Goal: Check status: Check status

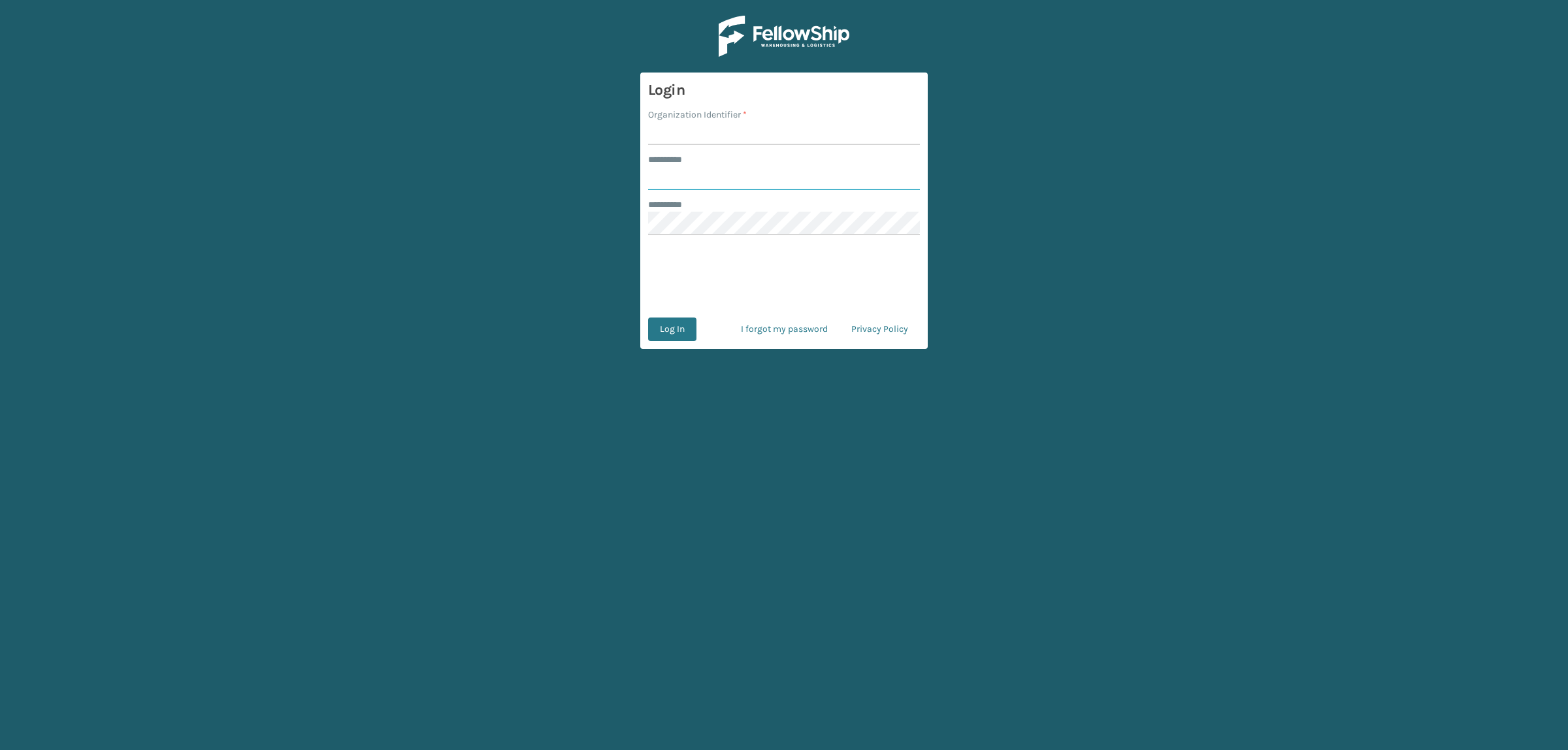
type input "**********"
click at [744, 150] on form "**********" at bounding box center [783, 211] width 287 height 276
click at [737, 129] on input "Organization Identifier *" at bounding box center [784, 133] width 271 height 24
type input "superadminorganization"
click at [683, 337] on button "Log In" at bounding box center [672, 329] width 49 height 24
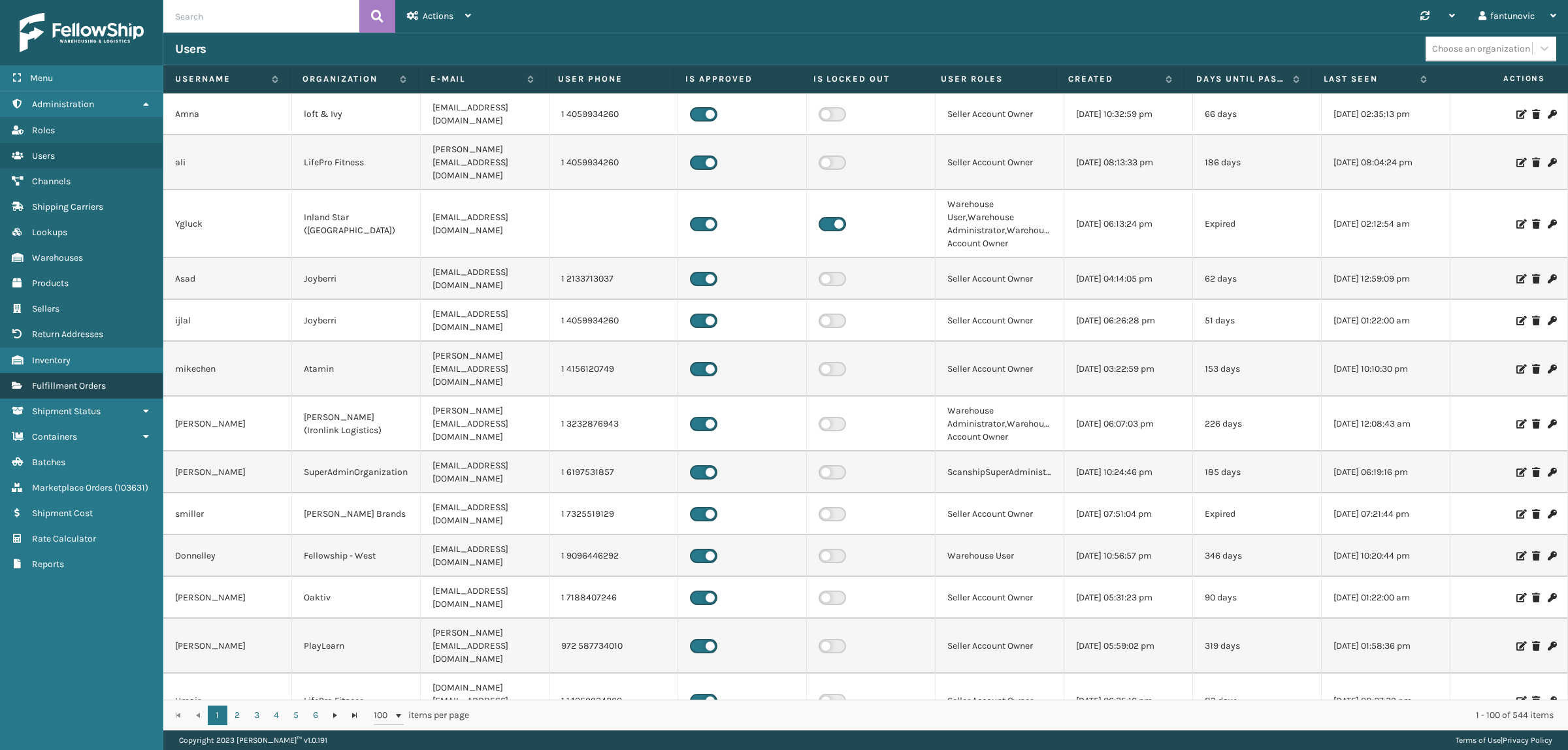
click at [81, 386] on link "Fulfillment Orders" at bounding box center [81, 386] width 163 height 25
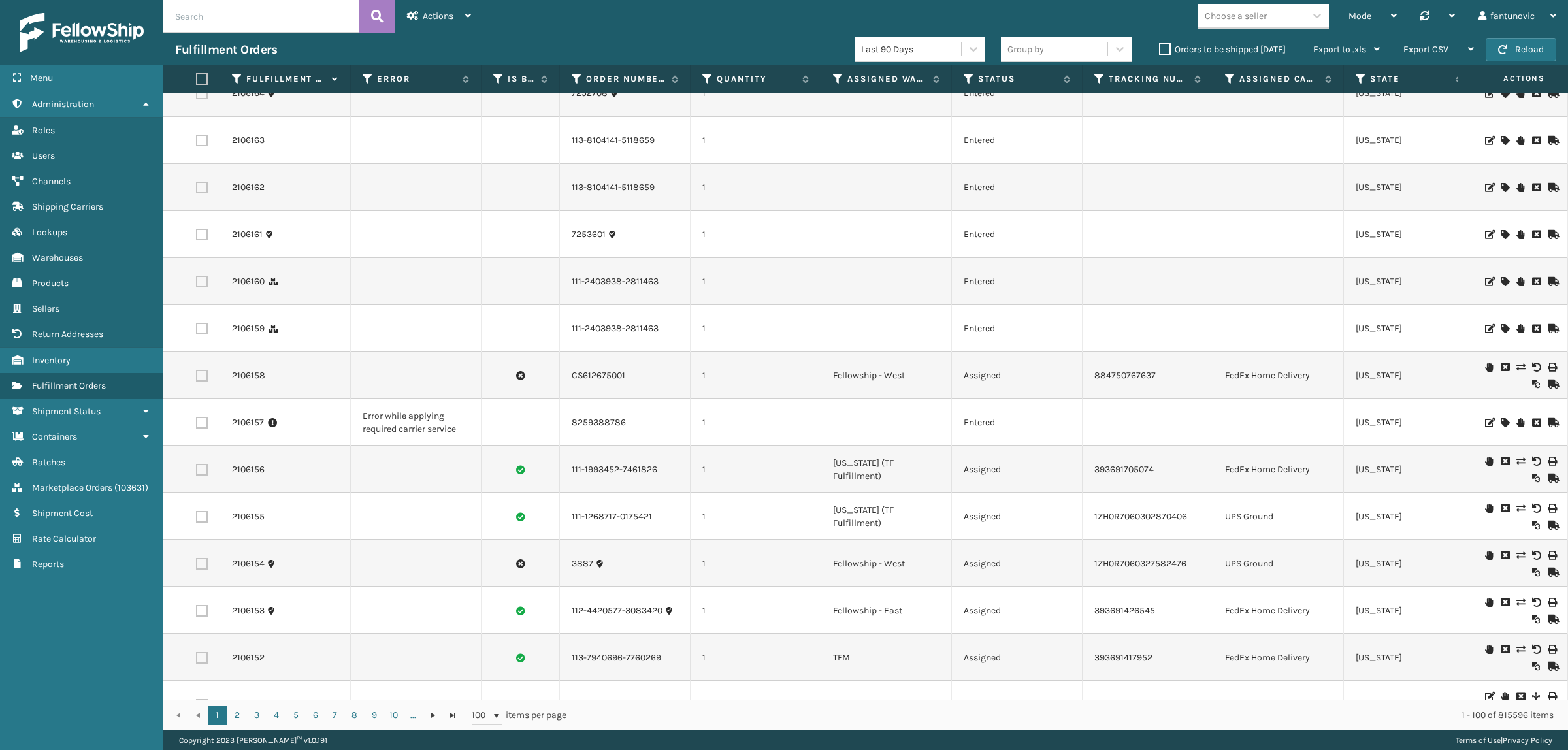
scroll to position [326, 0]
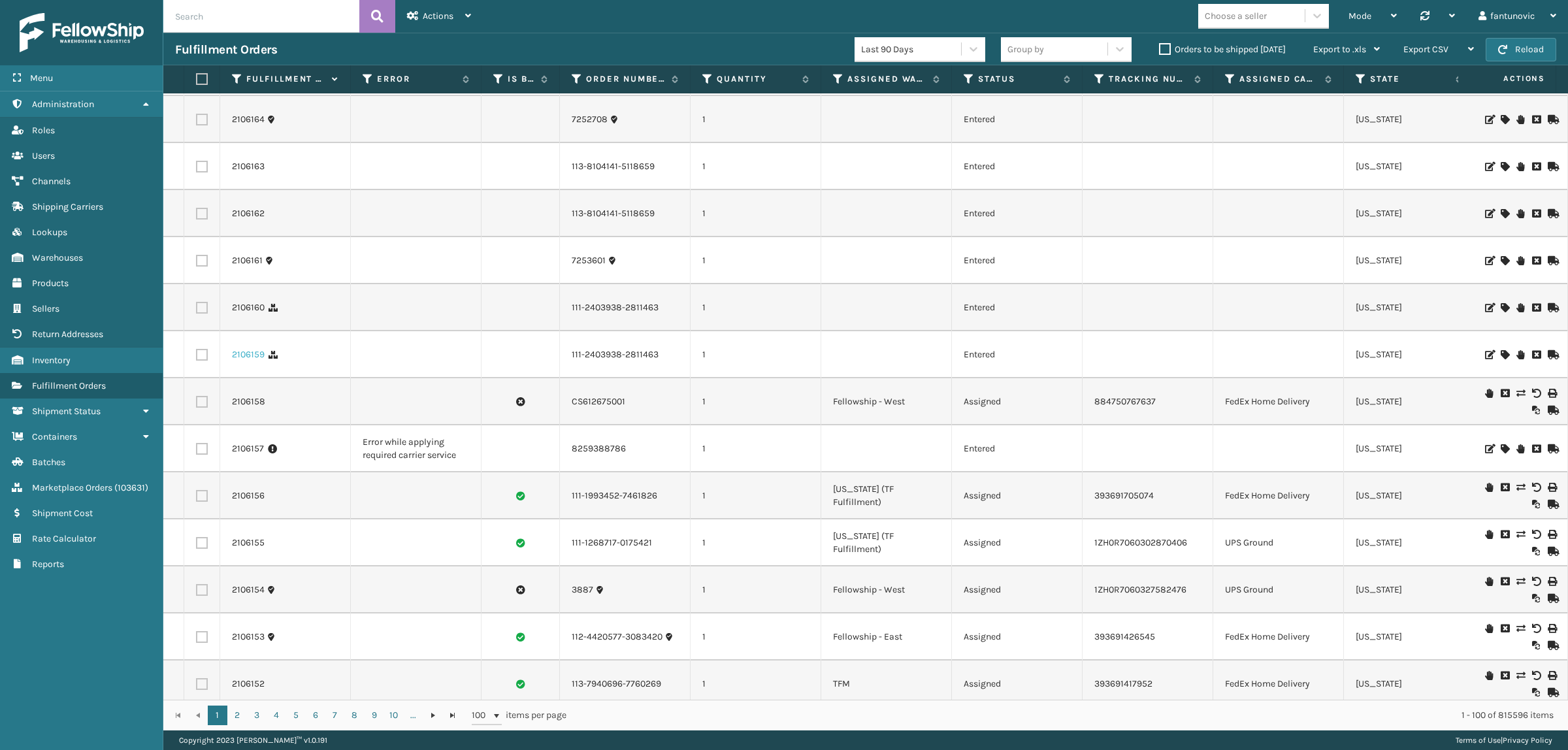
click at [245, 357] on link "2106159" at bounding box center [248, 354] width 33 height 13
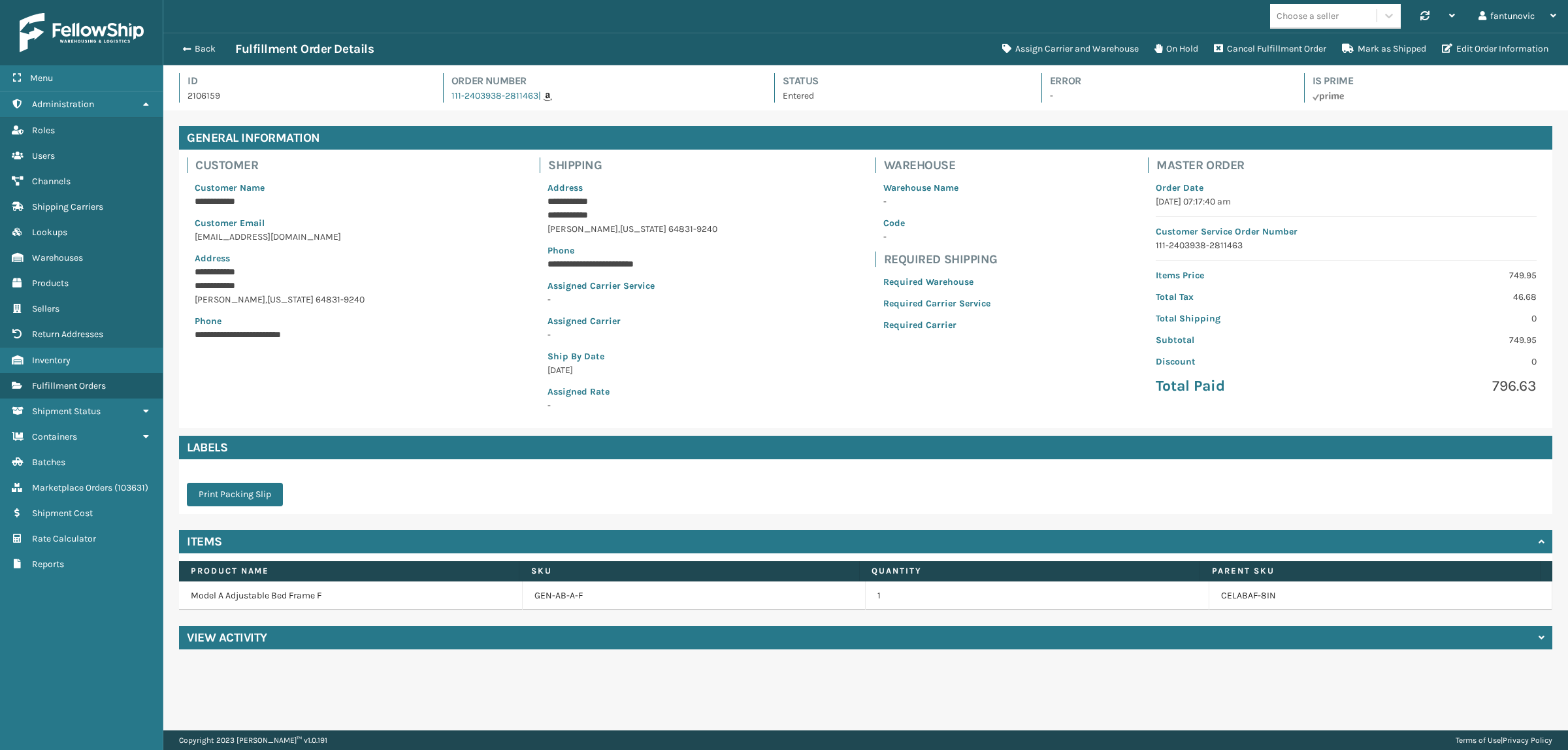
scroll to position [30, 1405]
click at [562, 638] on div "View Activity" at bounding box center [866, 637] width 1374 height 24
click at [191, 49] on button "Back" at bounding box center [205, 49] width 60 height 12
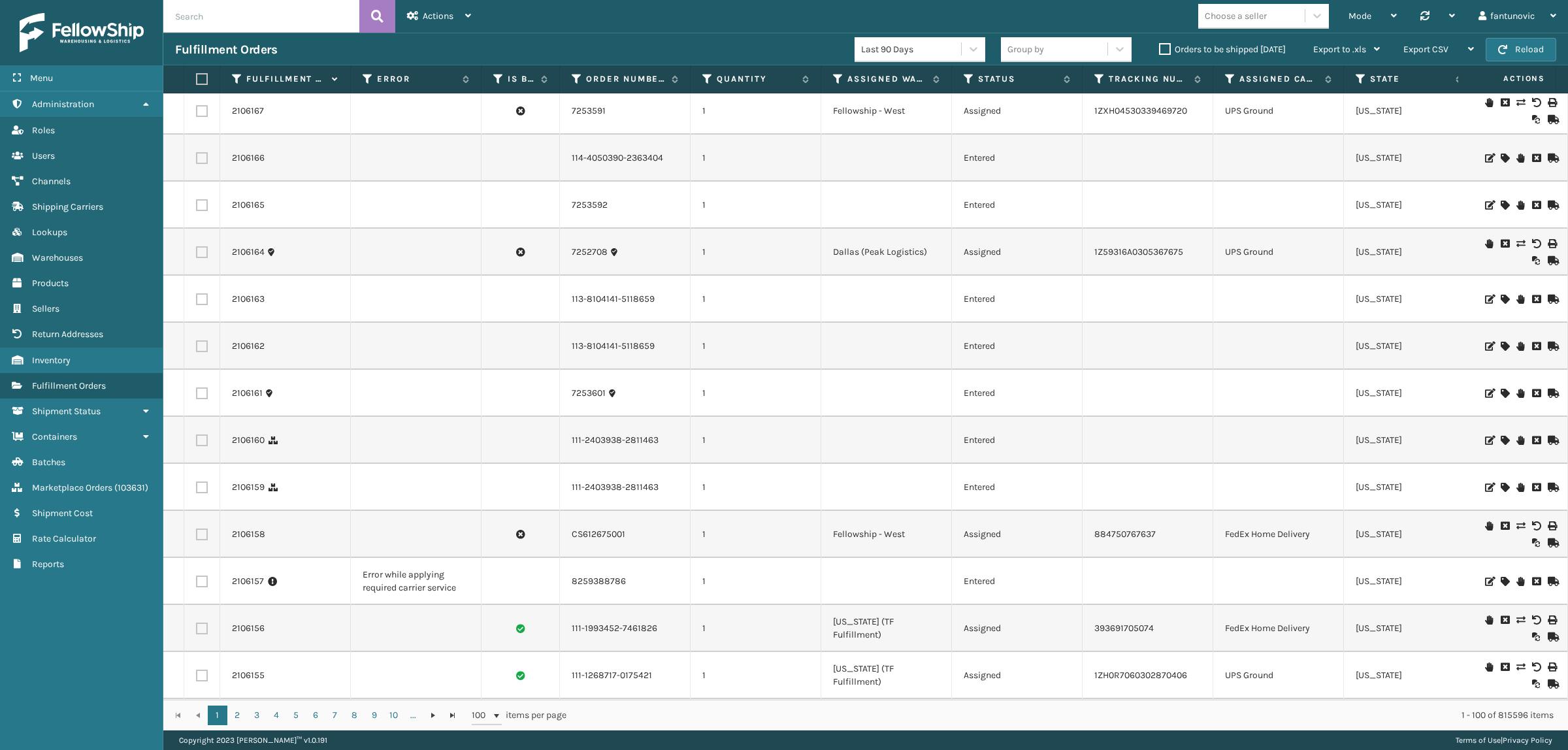
scroll to position [245, 0]
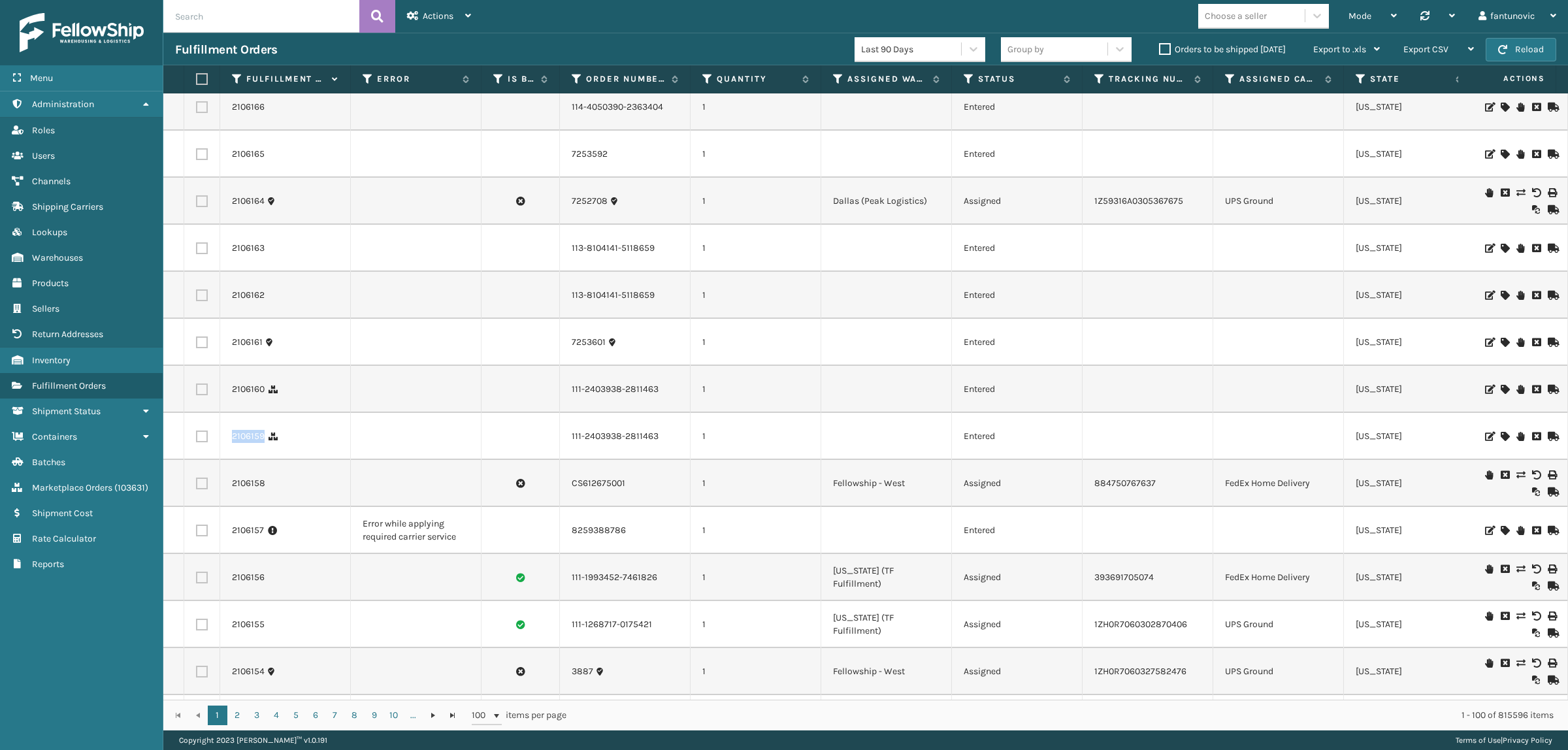
drag, startPoint x: 230, startPoint y: 431, endPoint x: 265, endPoint y: 436, distance: 35.4
click at [265, 436] on td "2106159" at bounding box center [285, 436] width 131 height 47
copy link "2106159"
click at [246, 16] on input "text" at bounding box center [262, 16] width 196 height 33
paste input "2106159"
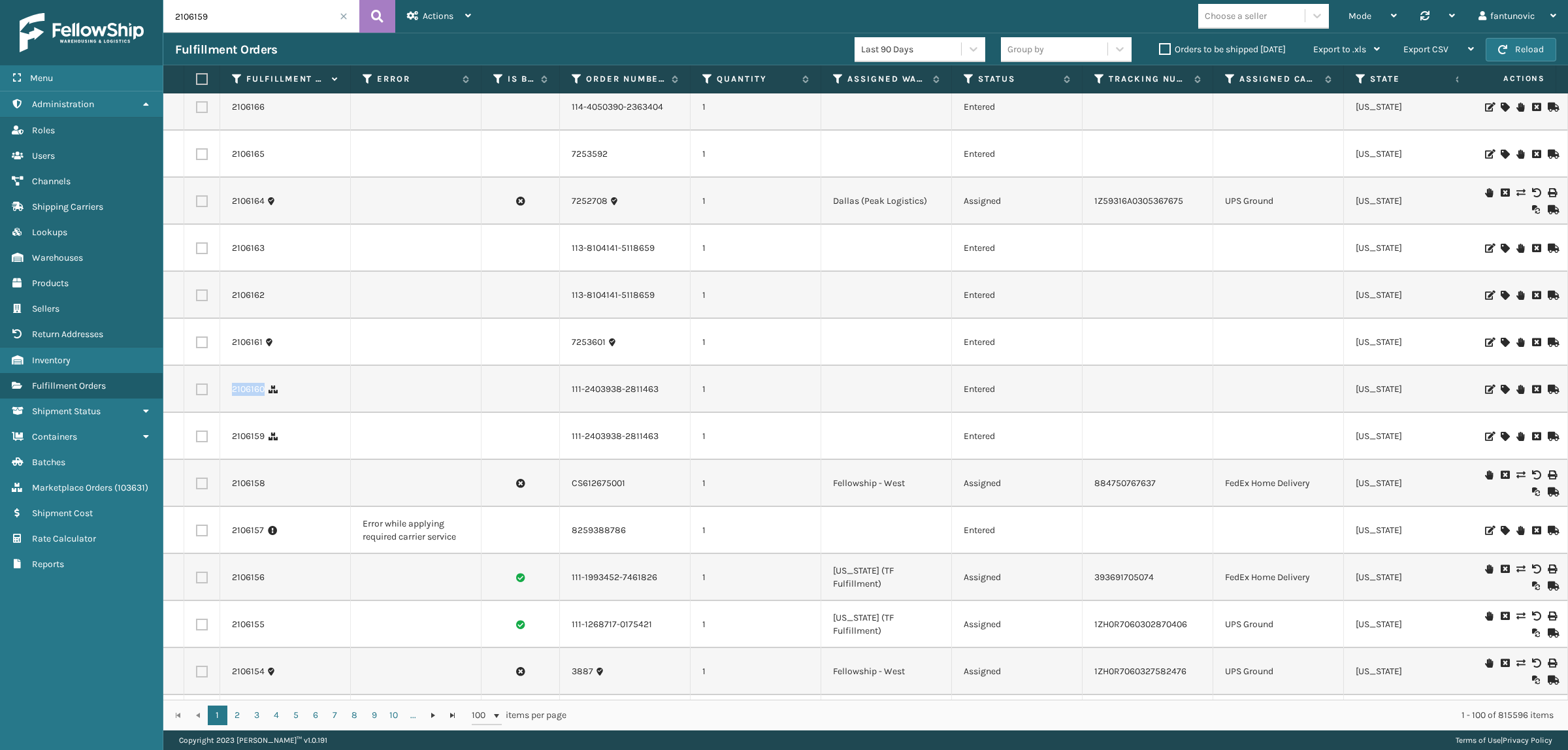
drag, startPoint x: 237, startPoint y: 386, endPoint x: 265, endPoint y: 392, distance: 28.6
click at [265, 392] on td "2106160" at bounding box center [285, 389] width 131 height 47
copy link "2106160"
click at [271, 14] on input "2106159" at bounding box center [262, 16] width 196 height 33
paste input "2106160"
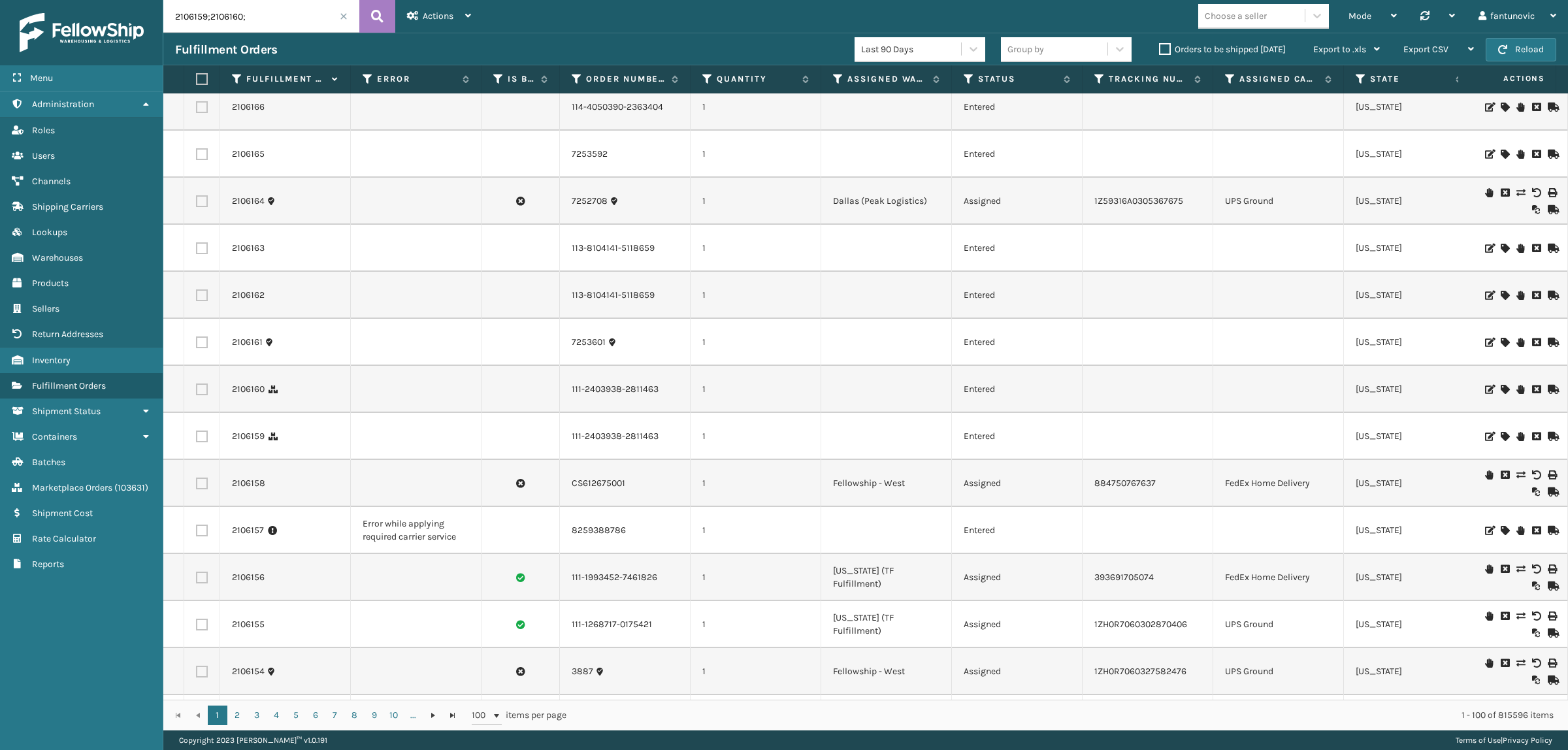
paste input "2106160"
type input "2106159;2106160;2106161;2106162"
click at [377, 17] on icon at bounding box center [377, 16] width 12 height 20
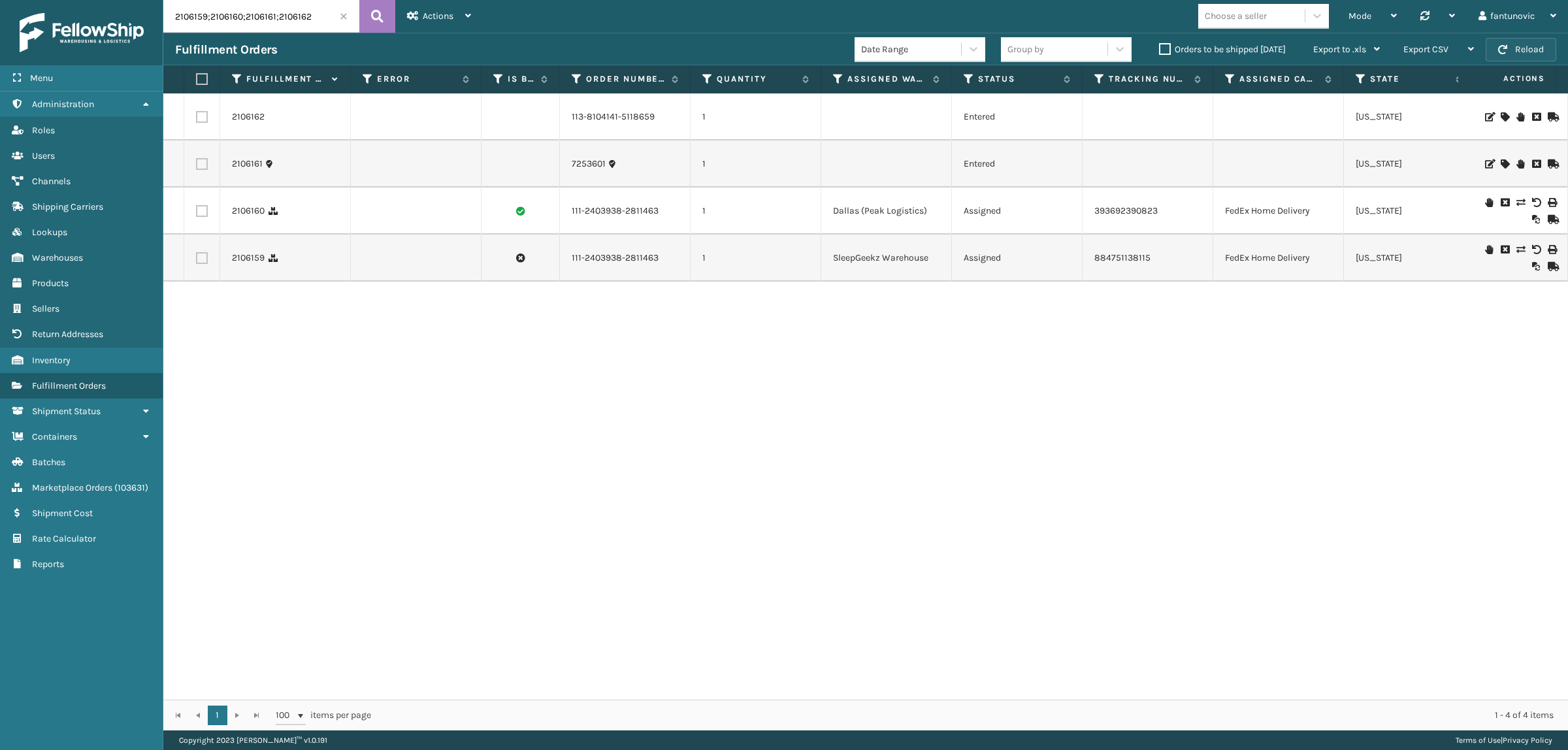
click at [1514, 50] on button "Reload" at bounding box center [1521, 49] width 71 height 24
click at [1501, 56] on button "Reload" at bounding box center [1521, 49] width 71 height 24
click at [256, 164] on link "2106161" at bounding box center [247, 164] width 30 height 13
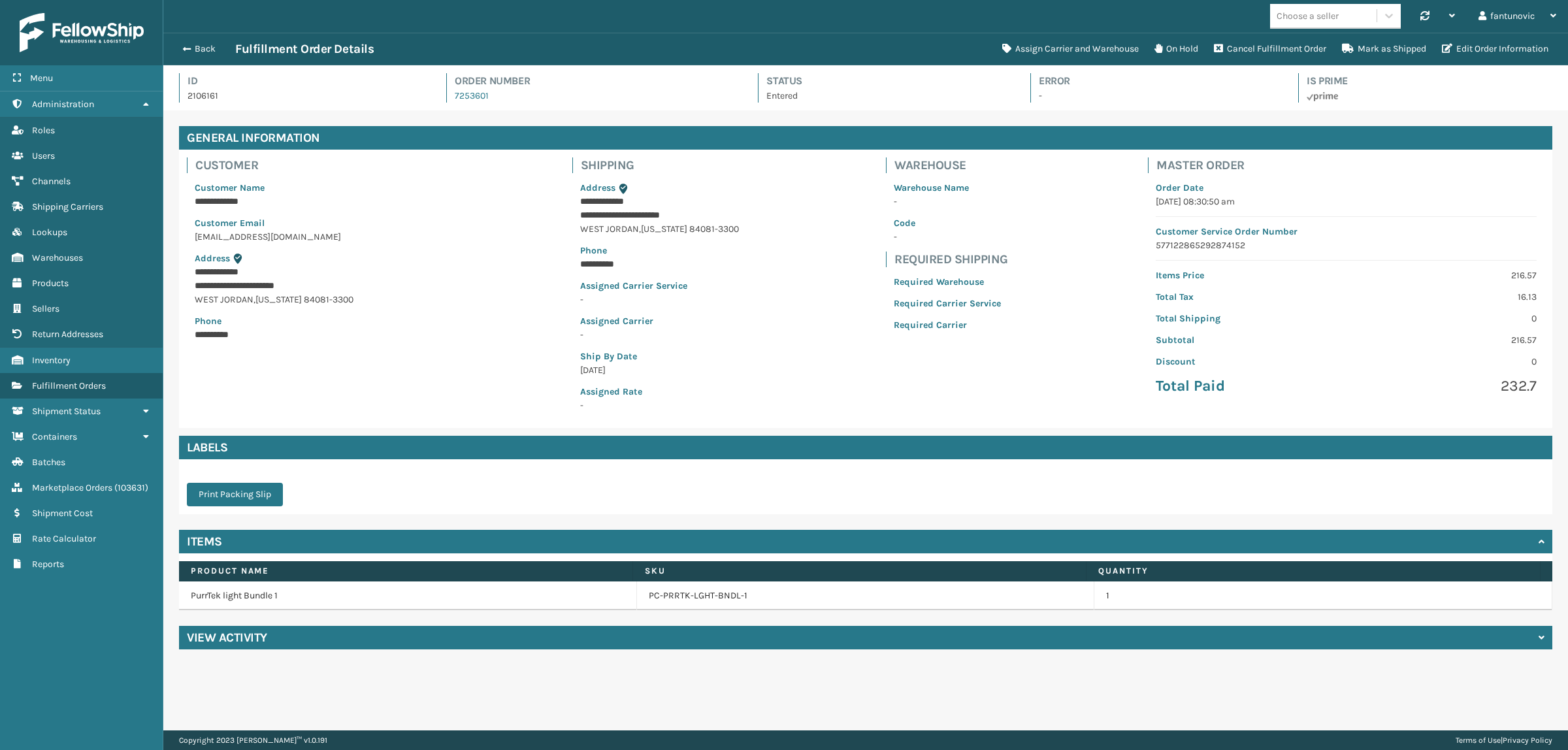
scroll to position [30, 1405]
click at [292, 630] on div "View Activity" at bounding box center [866, 637] width 1374 height 24
